Goal: Task Accomplishment & Management: Manage account settings

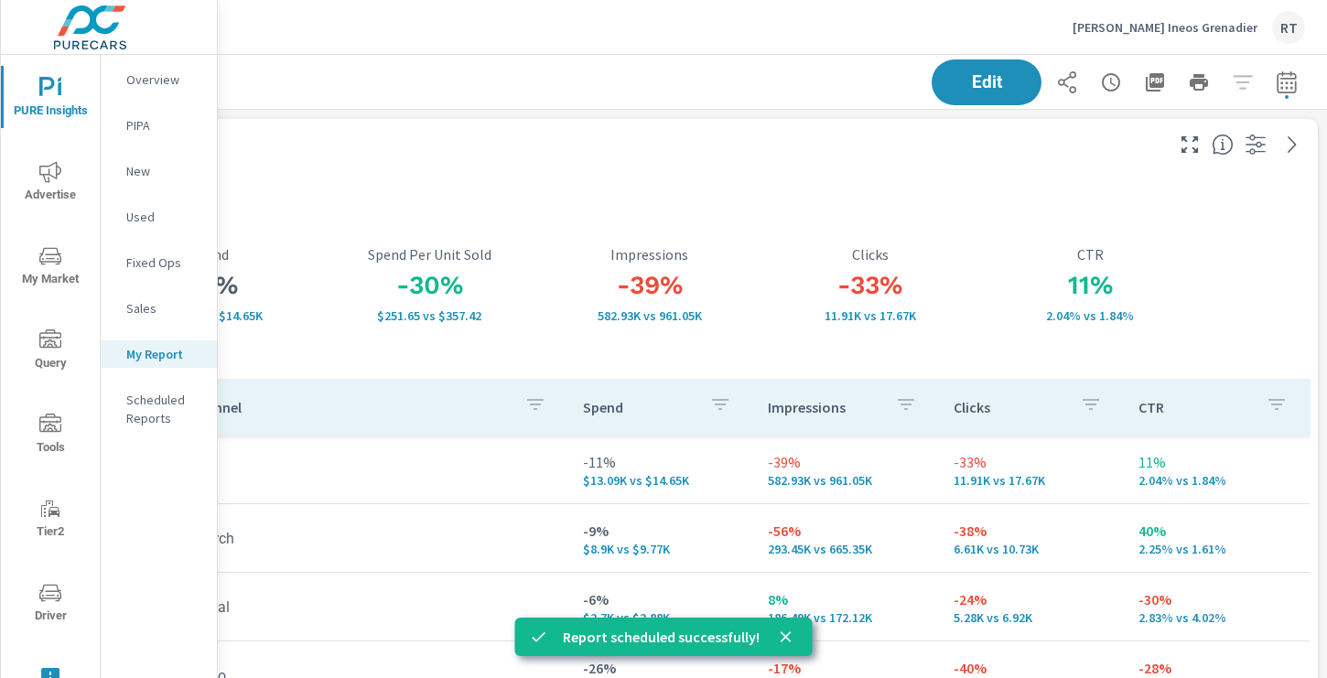
scroll to position [2536, 1355]
click at [1206, 26] on p "Rusnak Ineos Grenadier" at bounding box center [1165, 27] width 185 height 16
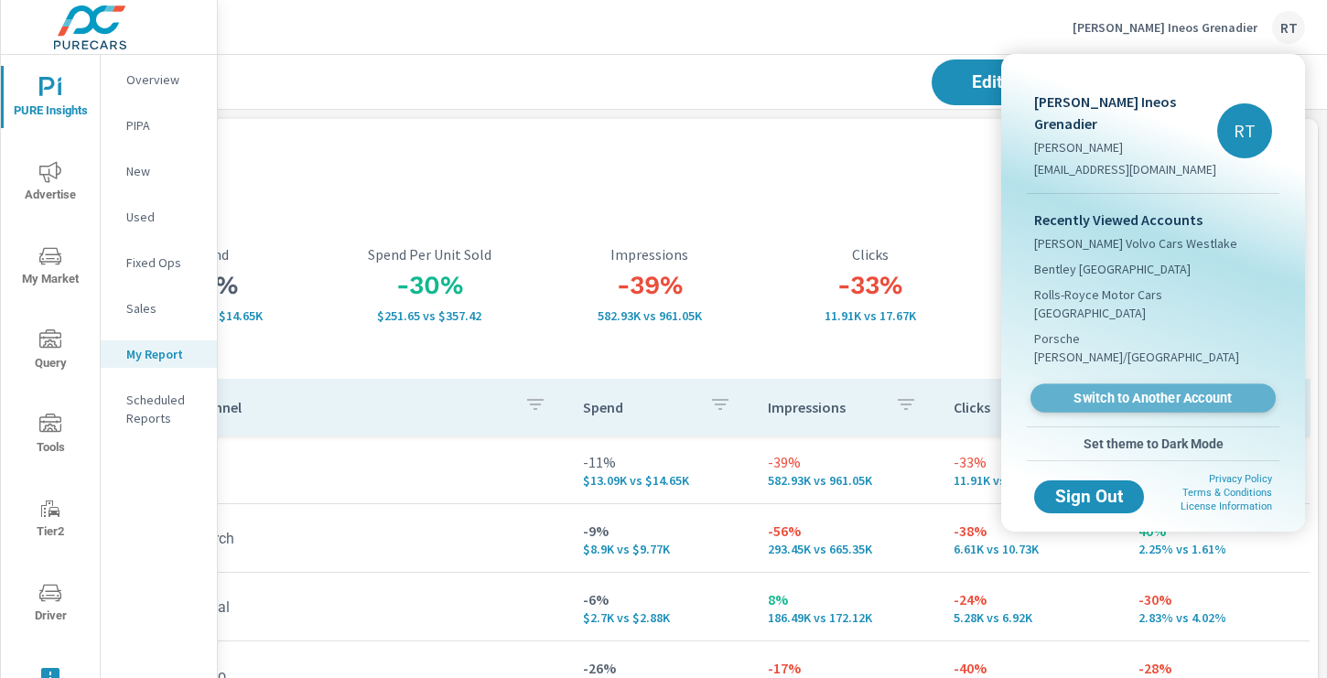
click at [1095, 390] on span "Switch to Another Account" at bounding box center [1153, 398] width 224 height 17
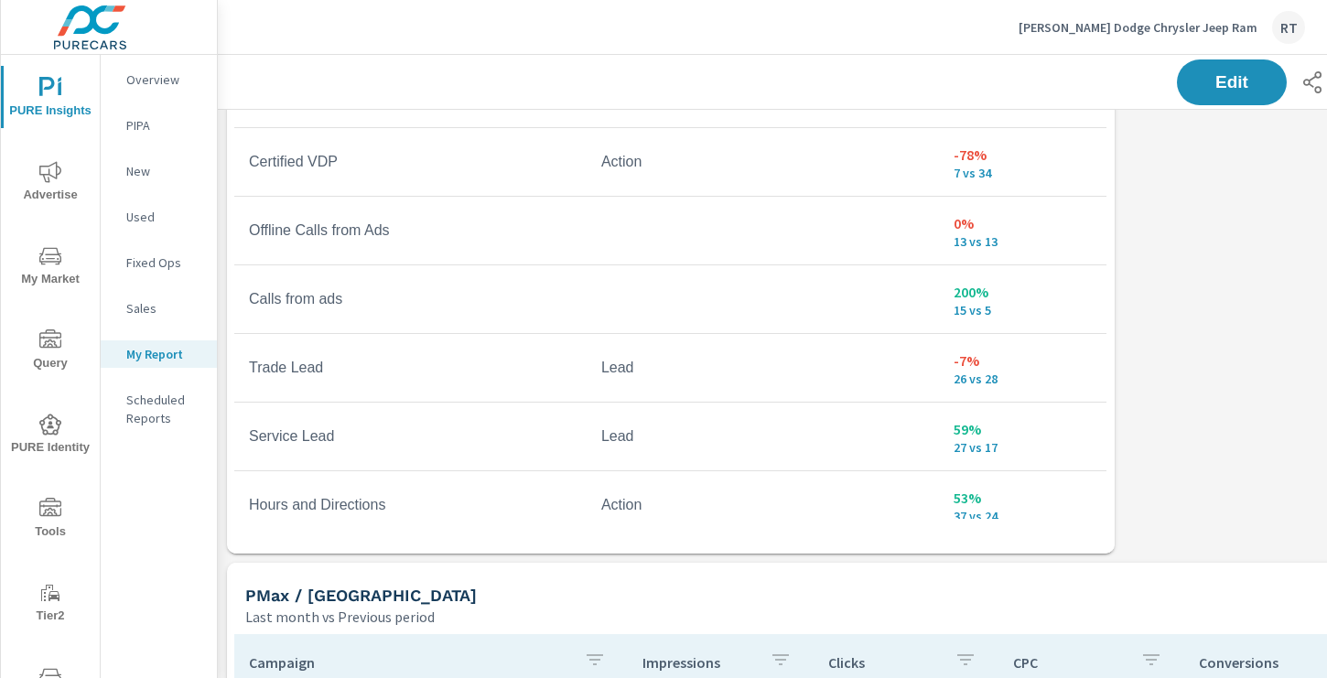
scroll to position [1242, 0]
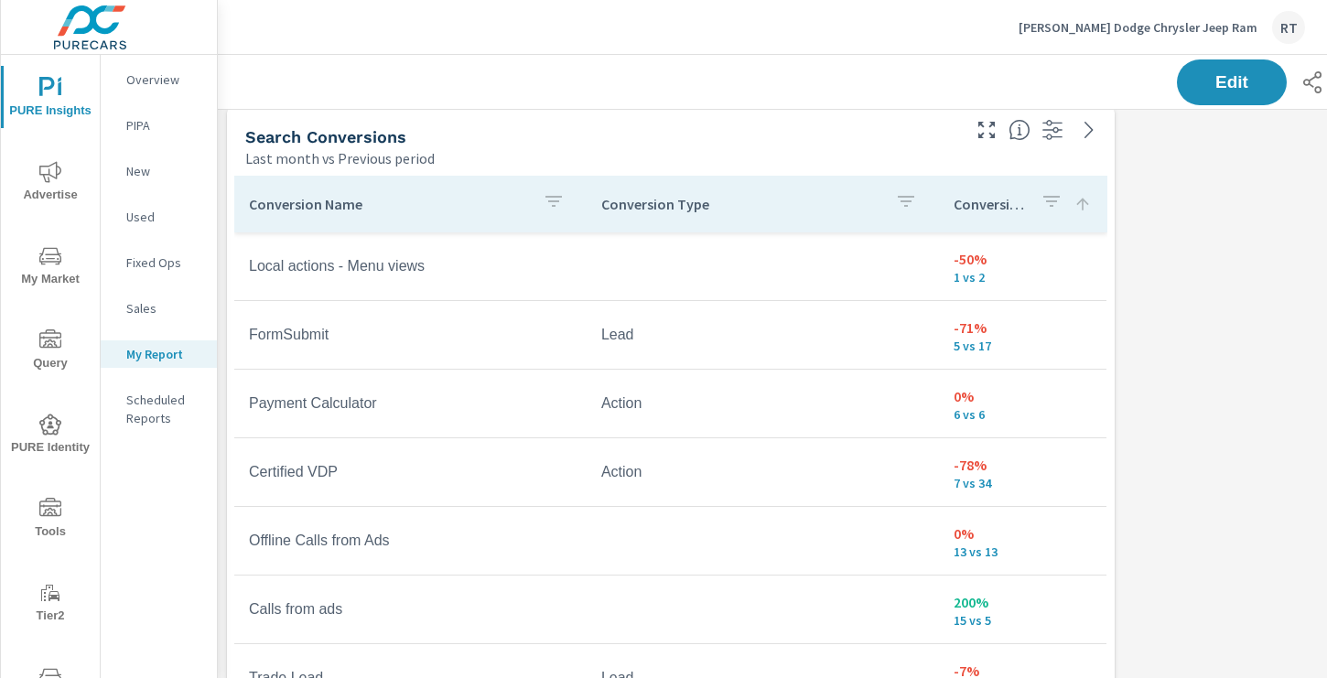
scroll to position [1058, 0]
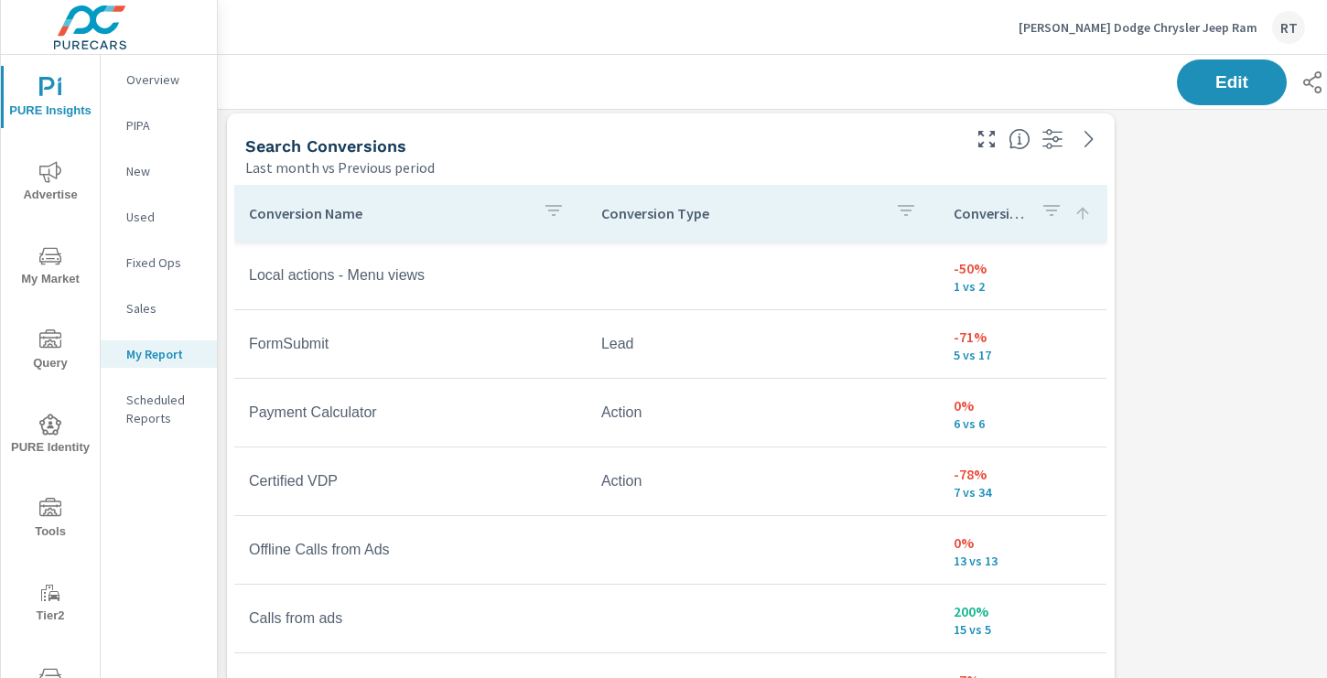
click at [1086, 214] on icon at bounding box center [1083, 213] width 18 height 18
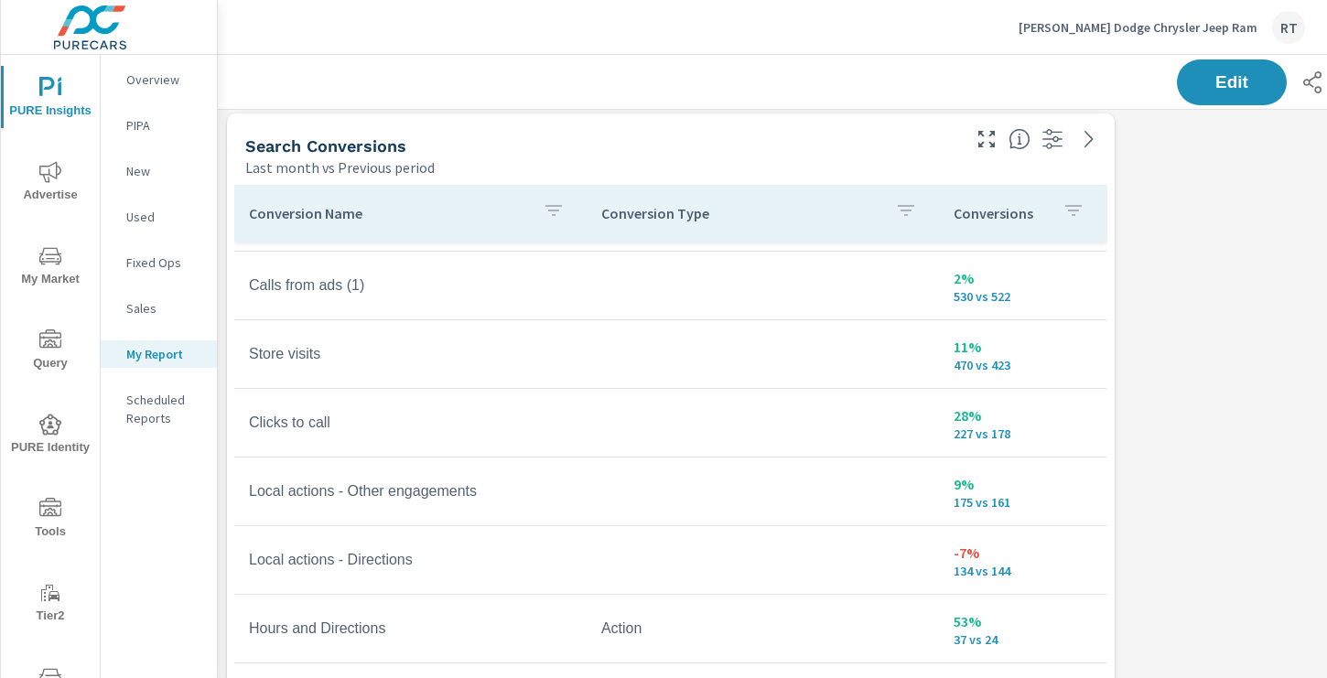
scroll to position [404, 0]
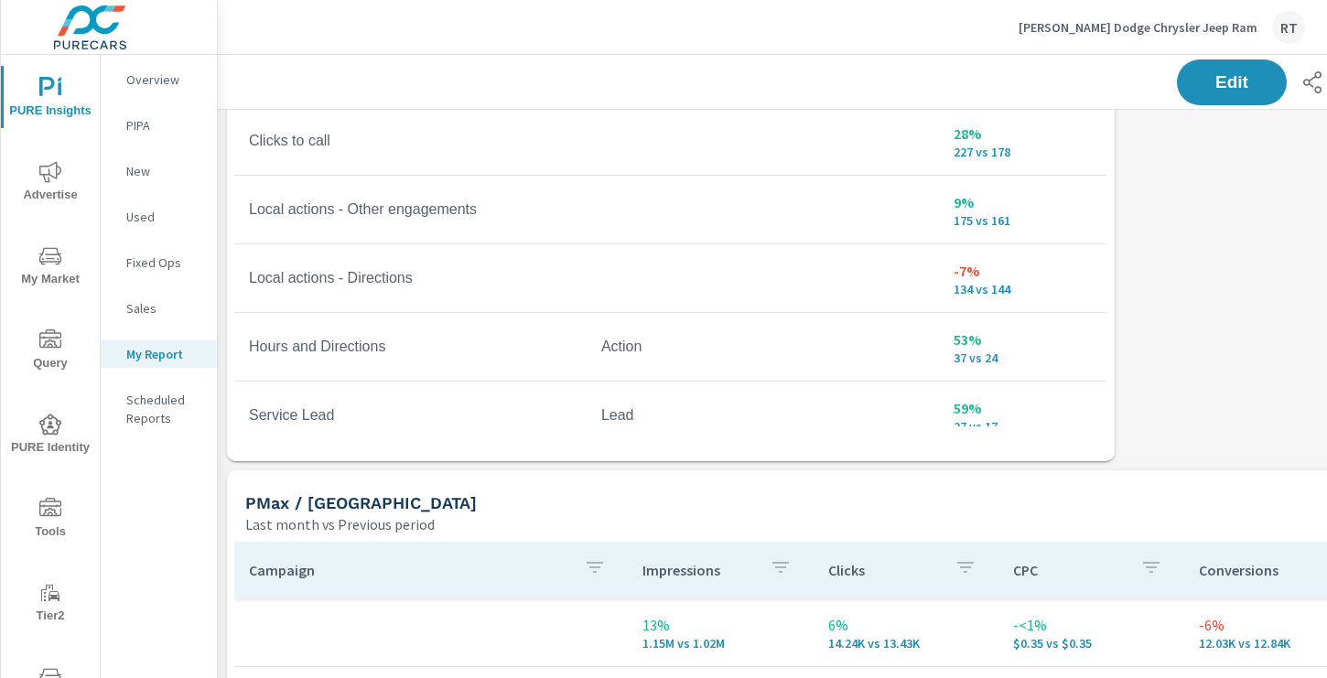
scroll to position [1238, 0]
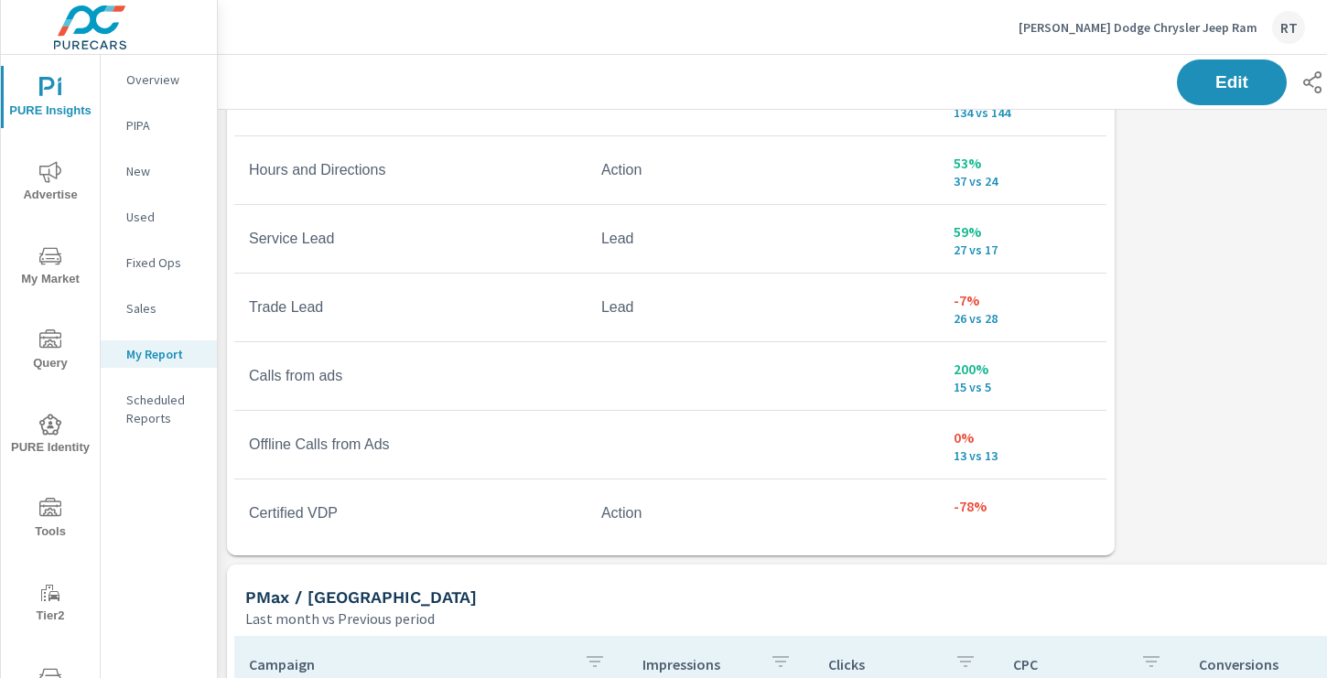
scroll to position [683, 0]
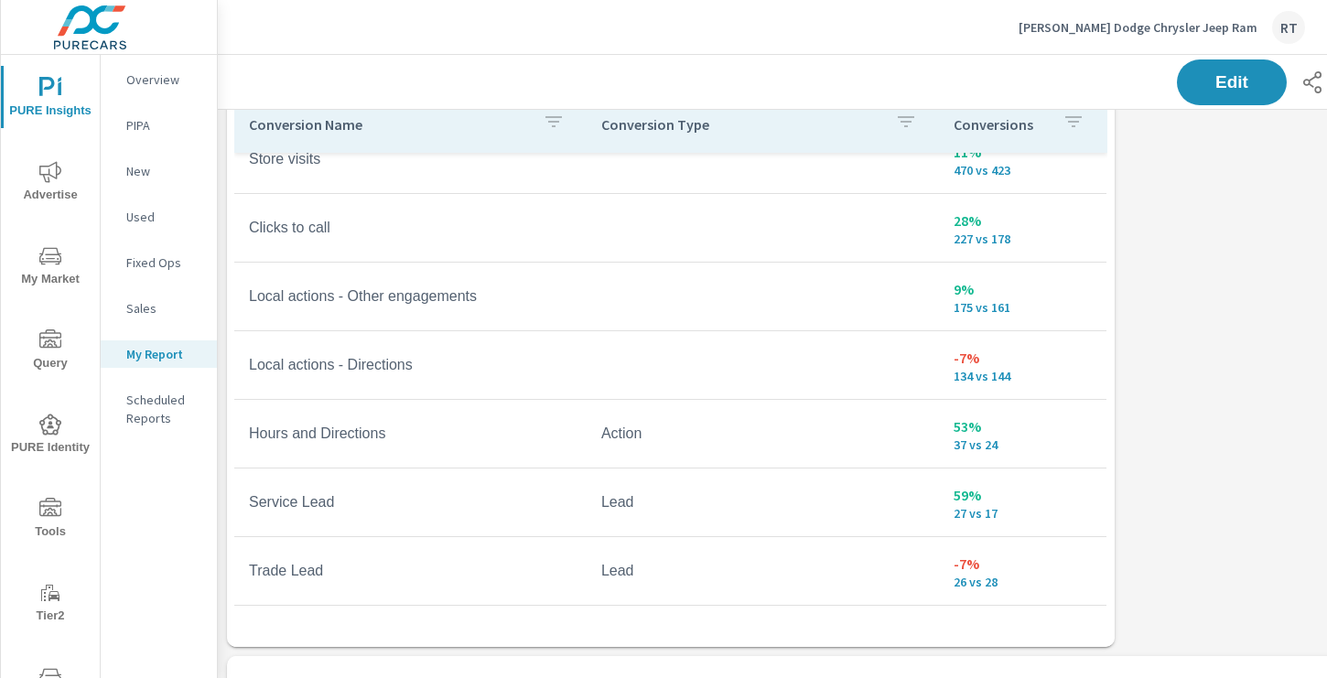
scroll to position [1135, 0]
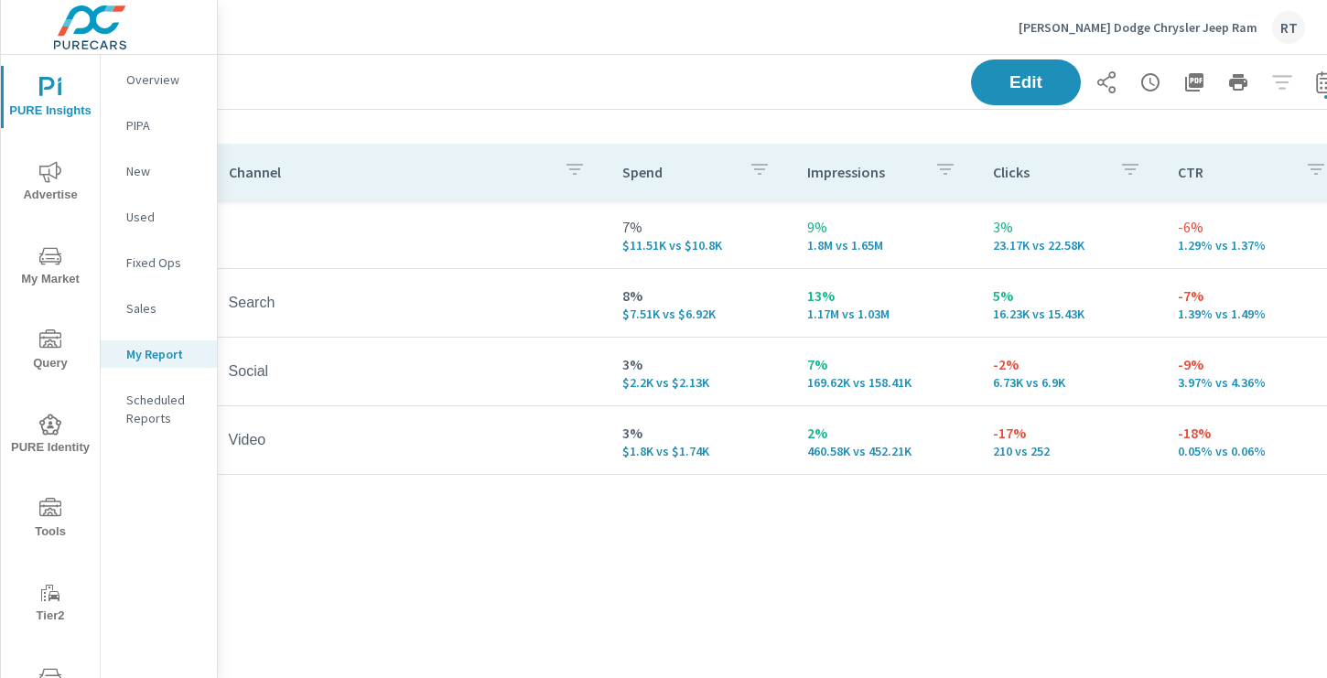
scroll to position [235, 245]
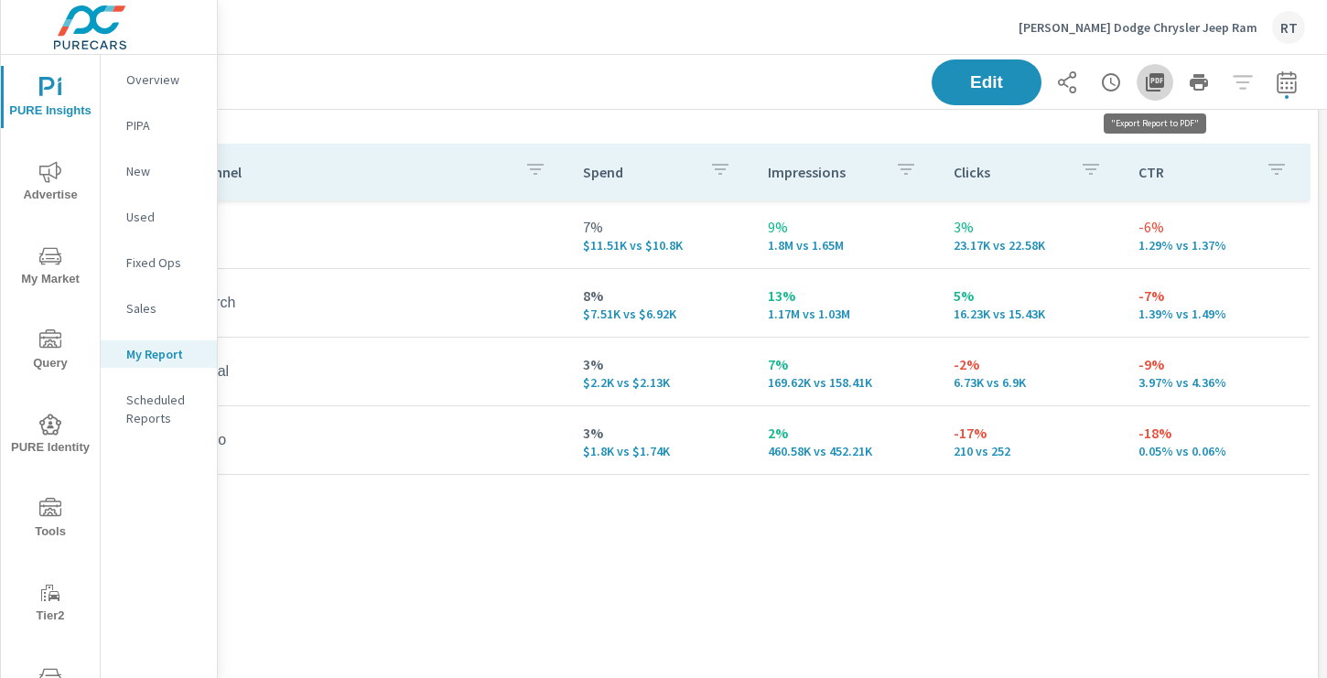
click at [1156, 81] on icon "button" at bounding box center [1155, 82] width 22 height 22
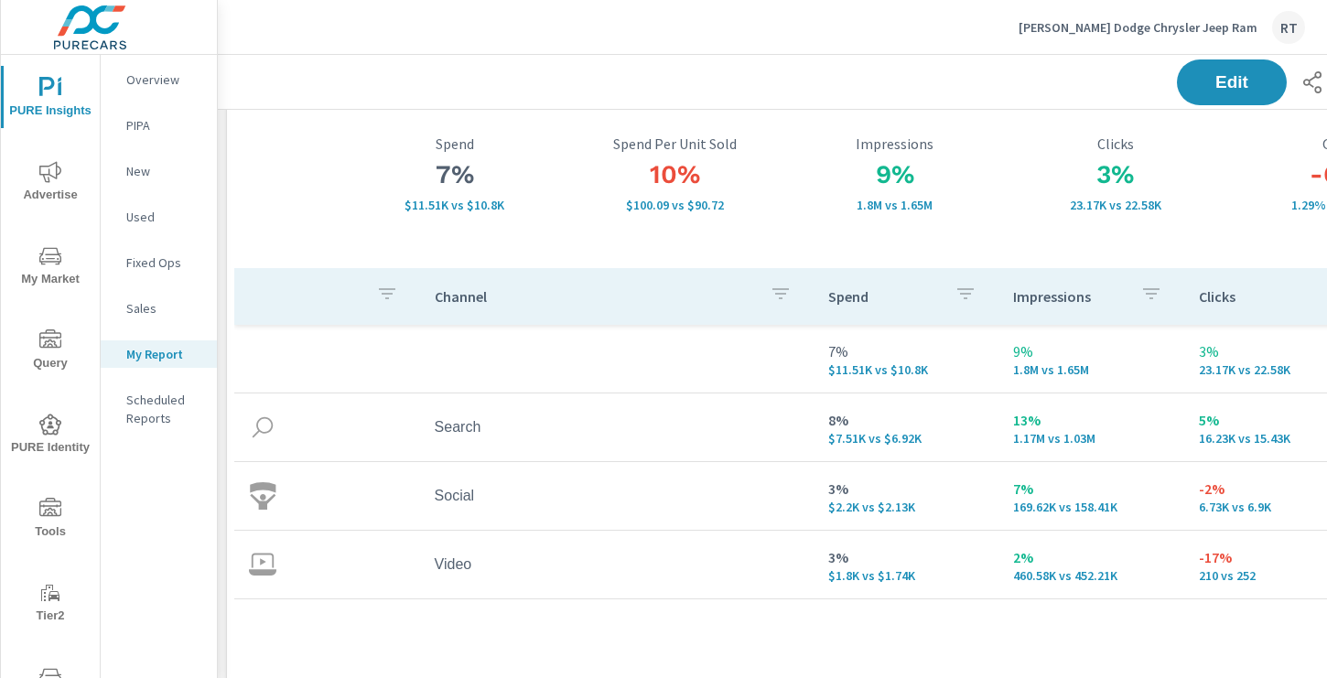
scroll to position [0, 0]
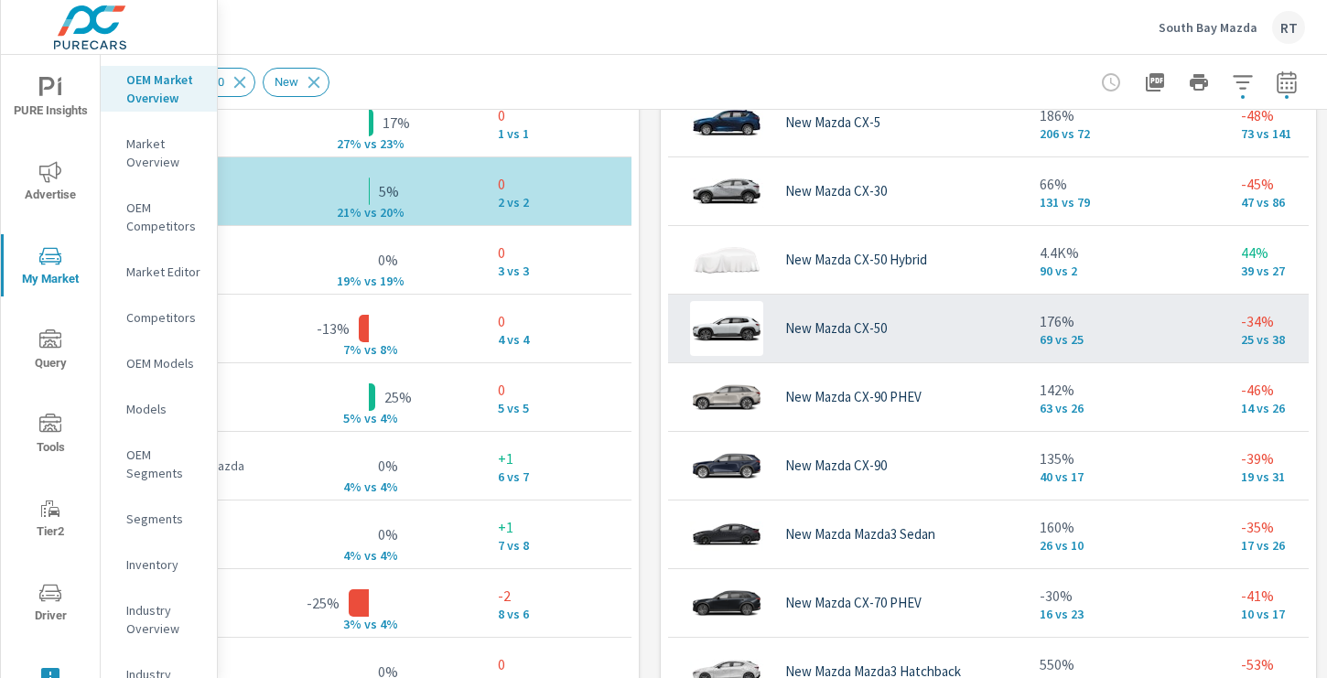
scroll to position [944, 383]
